Goal: Entertainment & Leisure: Consume media (video, audio)

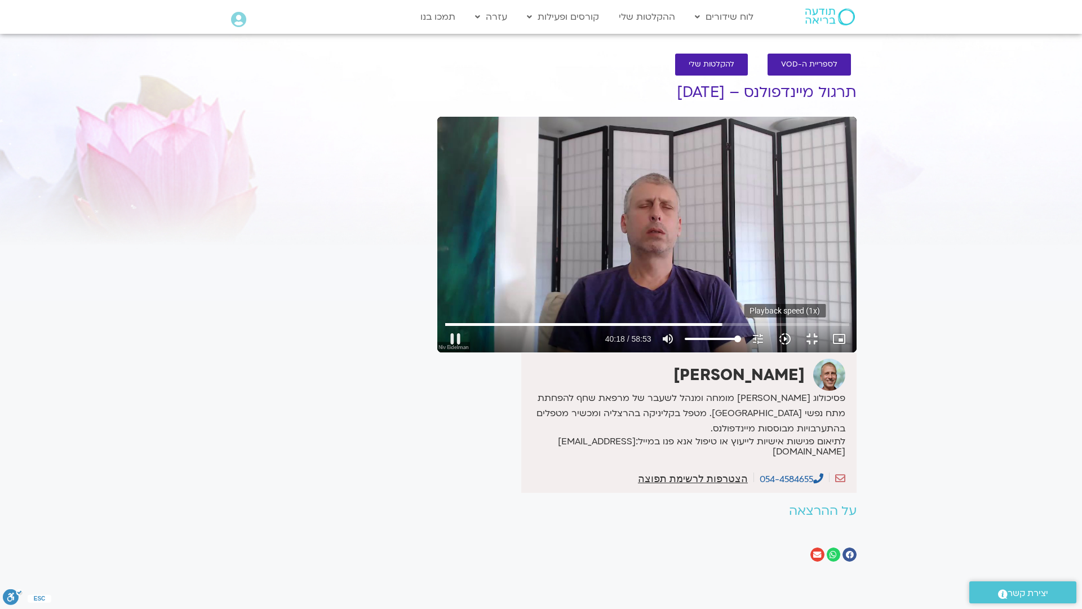
click at [792, 345] on icon "slow_motion_video" at bounding box center [785, 339] width 14 height 14
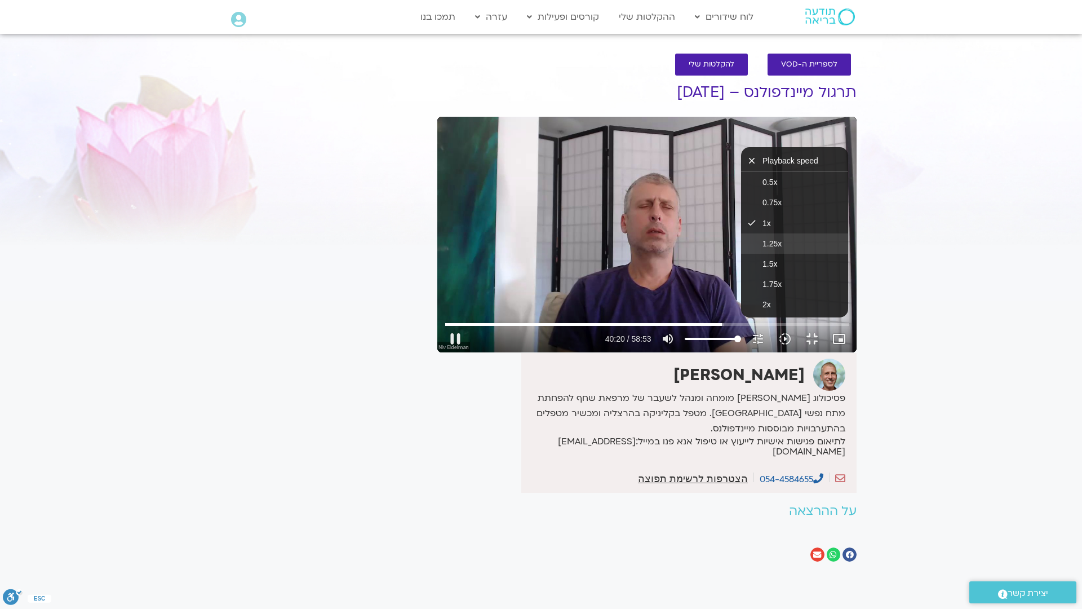
click at [782, 248] on span "1.25x" at bounding box center [771, 243] width 19 height 9
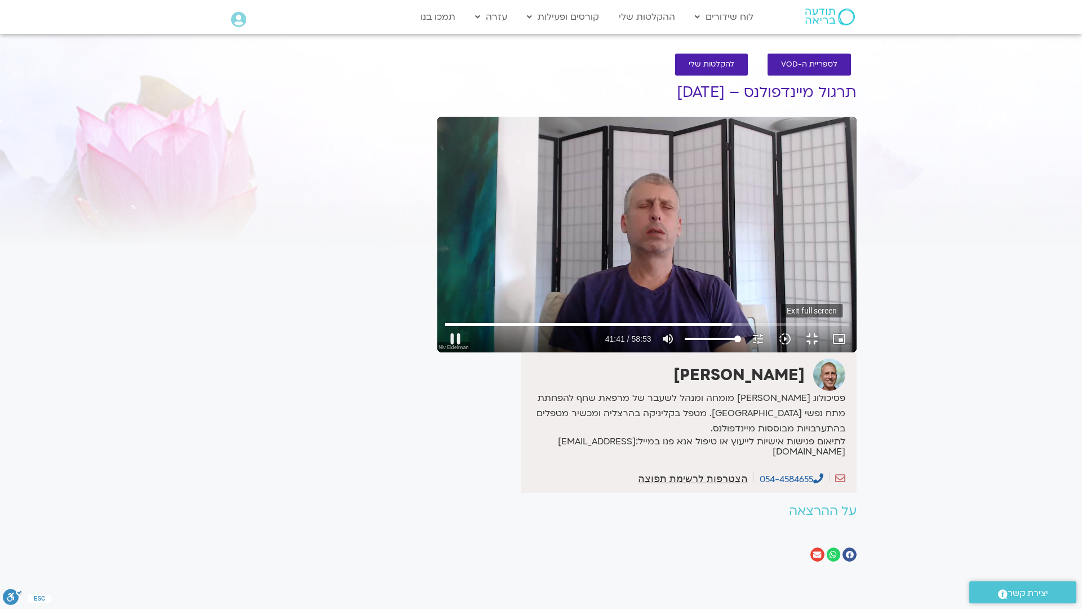
click at [826, 352] on button "fullscreen_exit" at bounding box center [812, 338] width 27 height 27
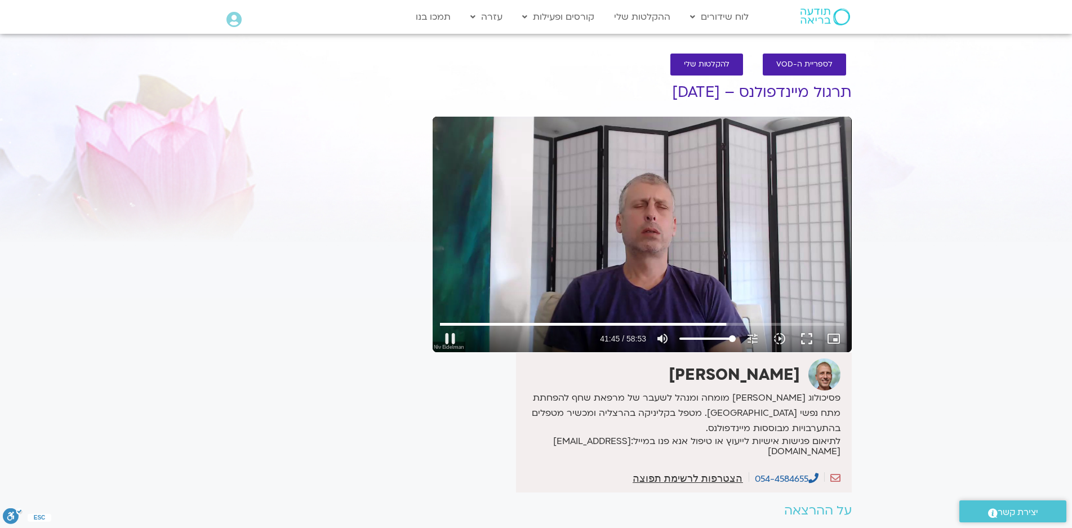
click at [717, 221] on div "Skip Ad 56:35 pause 41:45 / 58:53 volume_up Mute tune Resolution Auto 720p slow…" at bounding box center [642, 235] width 419 height 236
click at [717, 221] on div "Skip Ad 56:35 play_arrow 41:45 / 58:53 volume_up Mute tune Resolution Auto 720p…" at bounding box center [642, 235] width 419 height 236
drag, startPoint x: 664, startPoint y: 300, endPoint x: 668, endPoint y: 277, distance: 23.4
click at [667, 291] on div "Skip Ad 56:35 pause 42:39 / 58:53 volume_up Mute tune Resolution Auto 720p slow…" at bounding box center [642, 235] width 419 height 236
type input "2560.017544"
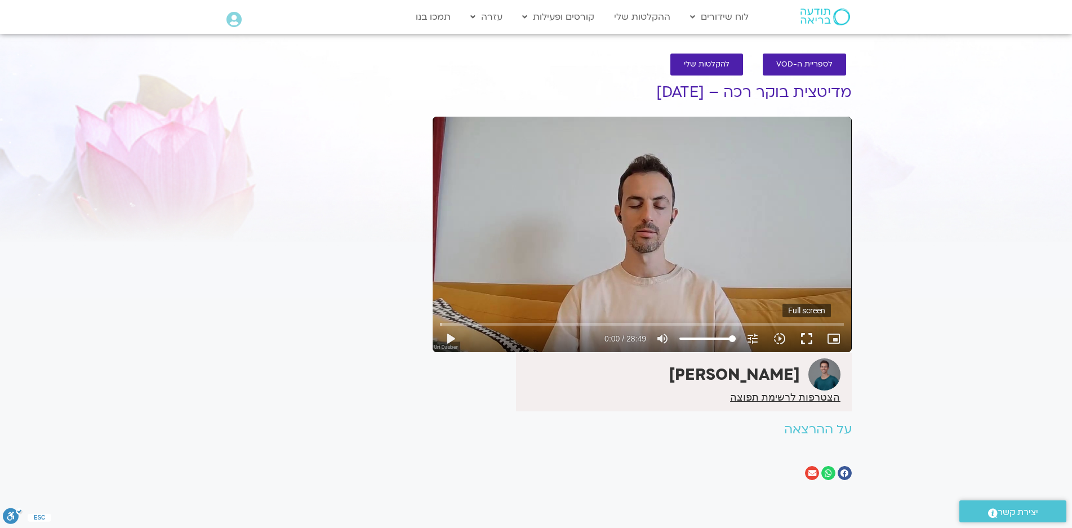
click at [804, 336] on button "fullscreen" at bounding box center [806, 338] width 27 height 27
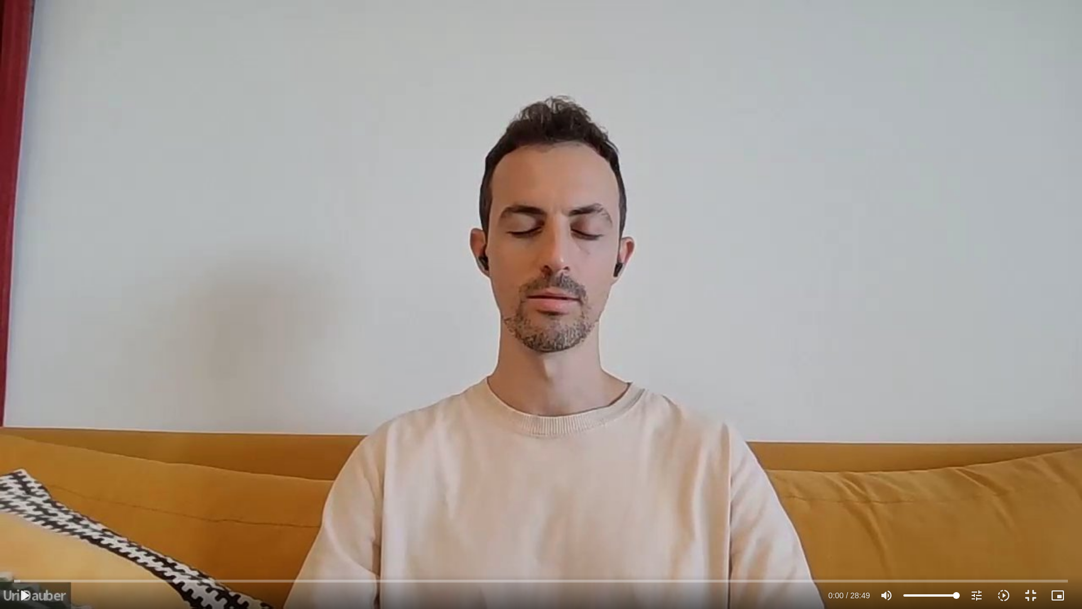
click at [791, 370] on div "Skip Ad 27:43 play_arrow 0:00 / 28:49 volume_up Mute tune Resolution Auto 720p …" at bounding box center [541, 304] width 1082 height 609
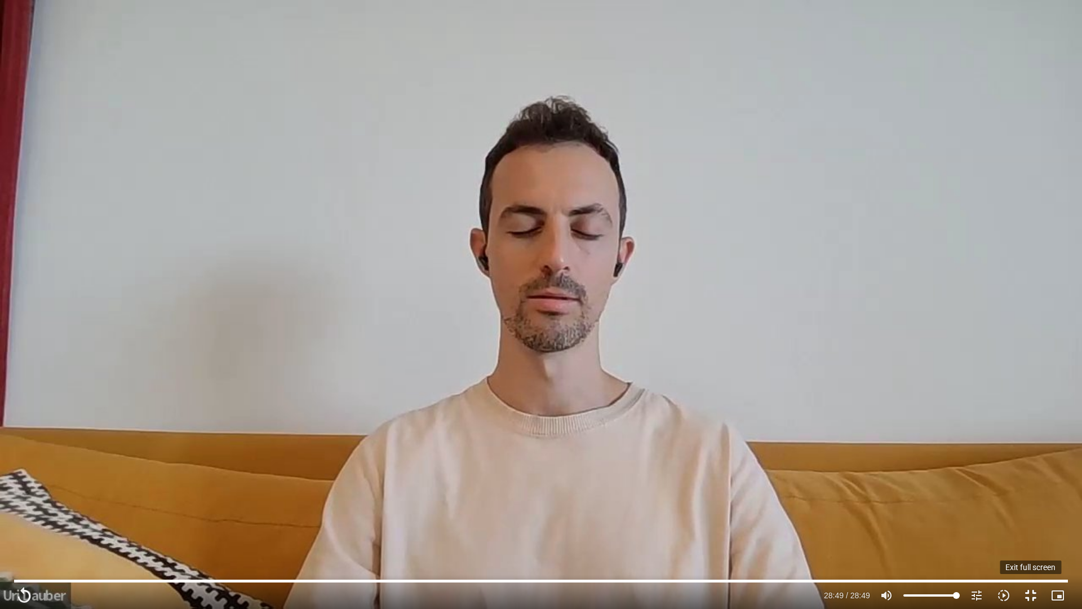
click at [1030, 527] on button "fullscreen_exit" at bounding box center [1030, 595] width 27 height 27
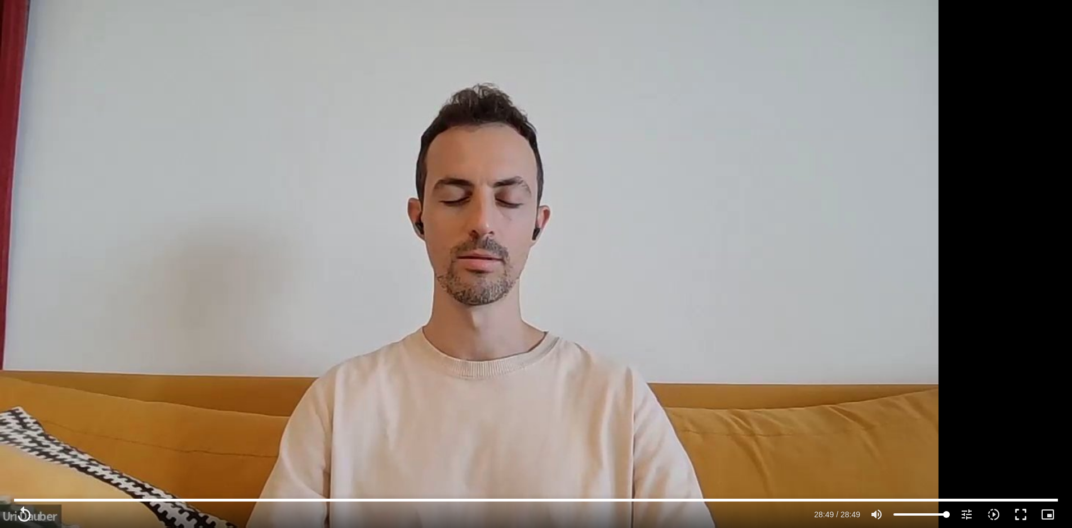
type input "1729.04"
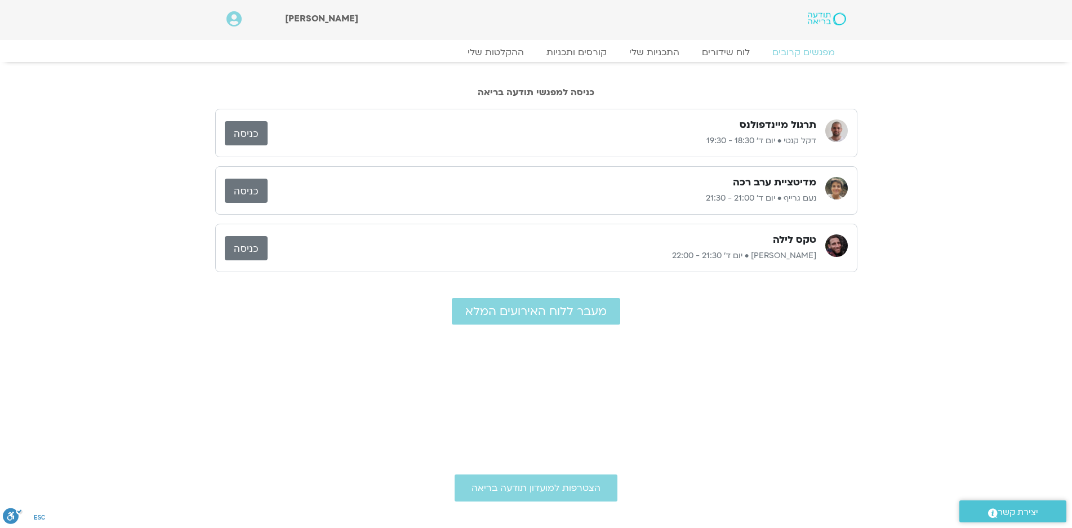
click at [248, 190] on link "כניסה" at bounding box center [246, 191] width 43 height 24
click at [245, 243] on link "כניסה" at bounding box center [246, 248] width 43 height 24
